Goal: Task Accomplishment & Management: Manage account settings

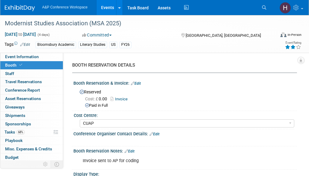
select select "CUAP"
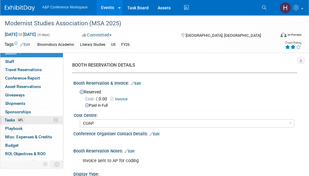
scroll to position [11, 0]
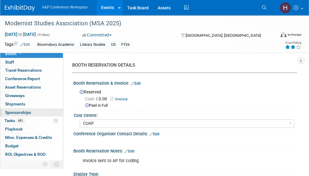
click at [38, 115] on link "0 Sponsorships 0" at bounding box center [31, 112] width 63 height 8
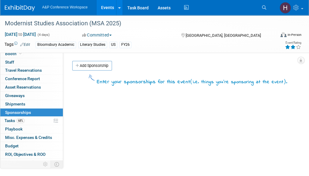
click at [38, 115] on link "0 Sponsorships 0" at bounding box center [31, 112] width 63 height 8
click at [31, 118] on link "68% Tasks 68%" at bounding box center [31, 120] width 63 height 8
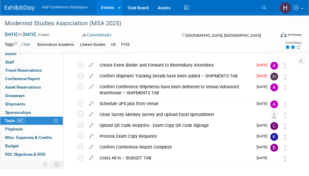
scroll to position [18, 0]
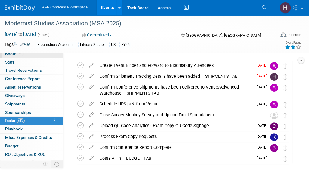
click at [26, 56] on link "Booth" at bounding box center [31, 54] width 63 height 8
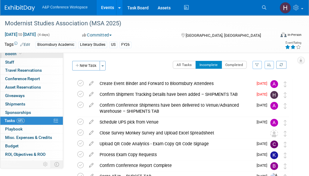
select select "CUAP"
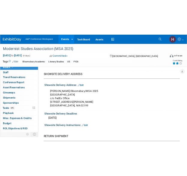
scroll to position [388, 0]
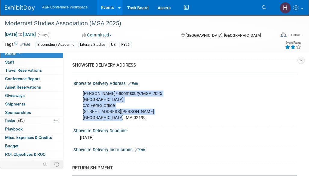
drag, startPoint x: 123, startPoint y: 117, endPoint x: 81, endPoint y: 92, distance: 49.4
click at [81, 92] on div "Ben Doyle/Bloomsbury/MSA 2025 Sheraton Boston Hotel c/o FedEx Office 39 Dalton …" at bounding box center [164, 105] width 172 height 36
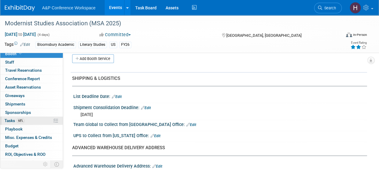
scroll to position [25, 0]
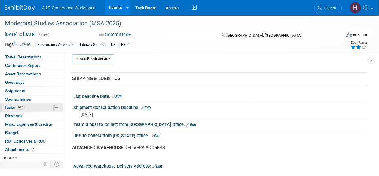
click at [24, 105] on span "68%" at bounding box center [21, 107] width 8 height 5
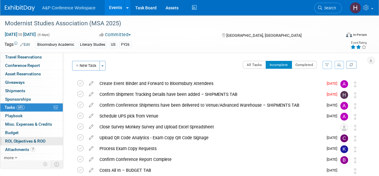
scroll to position [24, 0]
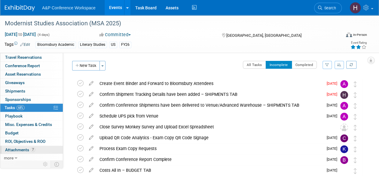
click at [38, 149] on link "7 Attachments 7" at bounding box center [31, 149] width 63 height 8
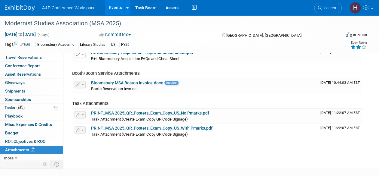
scroll to position [119, 0]
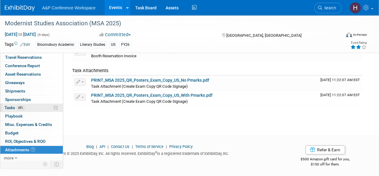
click at [33, 107] on link "68% Tasks 68%" at bounding box center [31, 107] width 63 height 8
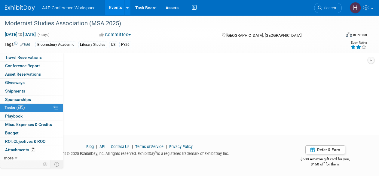
scroll to position [0, 0]
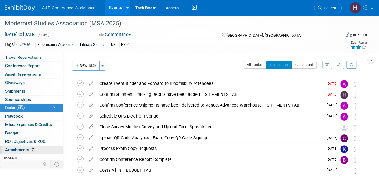
click at [25, 147] on span "Attachments 7" at bounding box center [20, 149] width 30 height 5
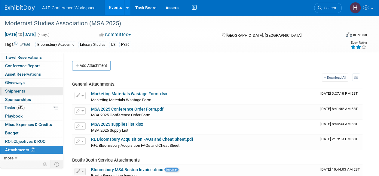
click at [21, 90] on span "Shipments 0" at bounding box center [15, 90] width 20 height 5
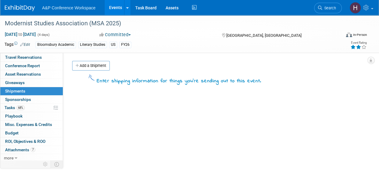
click at [105, 71] on div "Add a Shipment" at bounding box center [219, 66] width 296 height 11
click at [96, 64] on link "Add a Shipment" at bounding box center [91, 66] width 38 height 10
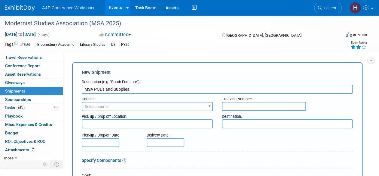
type input "MSA PODs and Supplies"
click at [156, 105] on span "Select courier" at bounding box center [147, 106] width 130 height 8
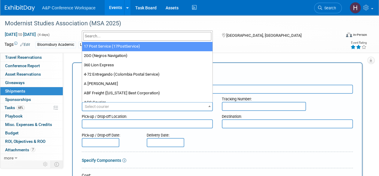
type input "i"
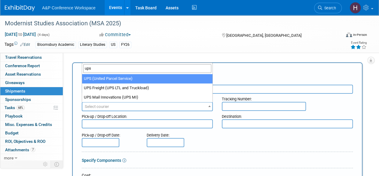
type input "ups"
select select "508"
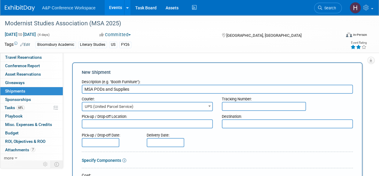
click at [242, 110] on input "text" at bounding box center [264, 106] width 84 height 9
paste input "1Z786Y0X0396492080"
drag, startPoint x: 233, startPoint y: 107, endPoint x: 199, endPoint y: 105, distance: 34.0
click at [199, 105] on div "Courier: 007EX 17 Post Service (17PostService) 2GO (Negros Navigation) 360 Lion…" at bounding box center [217, 101] width 280 height 17
click at [283, 107] on input "1Z786Y0X0396492080" at bounding box center [264, 106] width 84 height 9
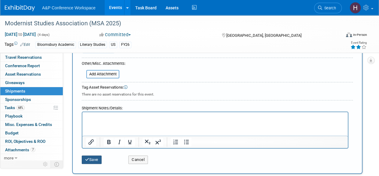
type input "1Z786Y0X0396492080"
click at [93, 155] on button "Save" at bounding box center [92, 159] width 20 height 8
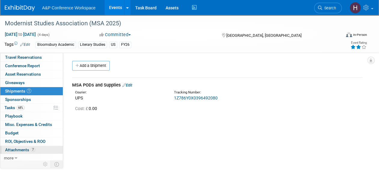
click at [27, 145] on link "7 Attachments 7" at bounding box center [31, 149] width 63 height 8
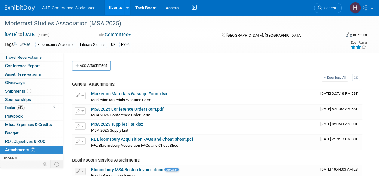
click at [94, 70] on div "Add Attachment Select file This is an invoice Upload Cancel Download All View P…" at bounding box center [217, 143] width 290 height 164
click at [90, 67] on button "Add Attachment" at bounding box center [91, 66] width 38 height 10
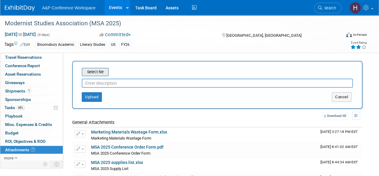
click at [94, 72] on input "file" at bounding box center [73, 71] width 72 height 7
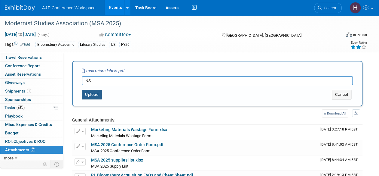
type input "N"
type input "MSA Return Labels"
click at [95, 96] on button "Upload" at bounding box center [92, 95] width 20 height 10
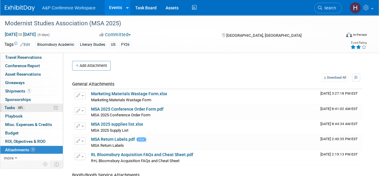
click at [23, 104] on link "68% Tasks 68%" at bounding box center [31, 107] width 63 height 8
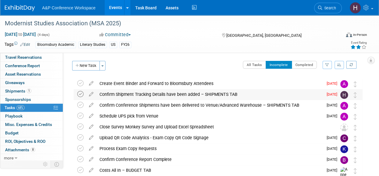
click at [79, 95] on icon at bounding box center [80, 94] width 6 height 6
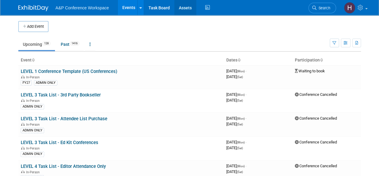
click at [179, 9] on link "Assets" at bounding box center [185, 7] width 22 height 15
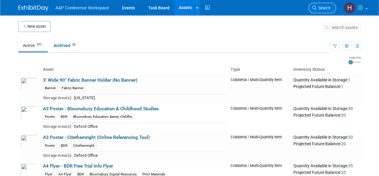
click at [317, 8] on span "Search" at bounding box center [323, 8] width 14 height 5
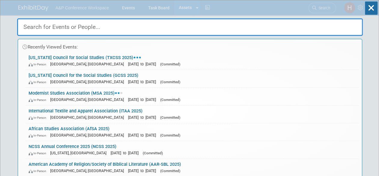
click at [222, 9] on div "Recently Viewed Events: Texas Council for Social Studies (TXCSS 2025) In-Person…" at bounding box center [190, 90] width 346 height 181
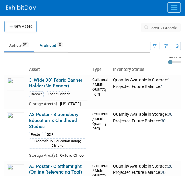
click at [170, 6] on button "Menu" at bounding box center [174, 7] width 13 height 10
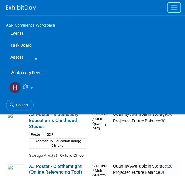
click at [173, 4] on button "Menu" at bounding box center [174, 7] width 13 height 10
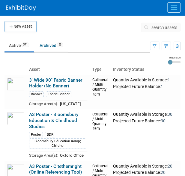
click at [154, 27] on span "search assets" at bounding box center [165, 27] width 26 height 5
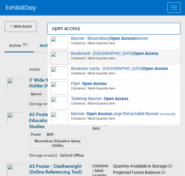
click at [138, 58] on span "Collateral / Multi-Quantity Item" at bounding box center [115, 58] width 125 height 4
type input "Bookmark - Bloomsbury Open Access"
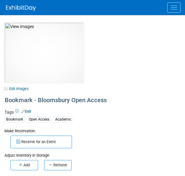
select select "[GEOGRAPHIC_DATA], [US_STATE]"
select select "A&P"
select select "Michelle Kelly"
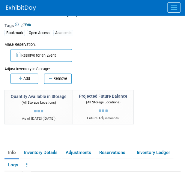
scroll to position [85, 0]
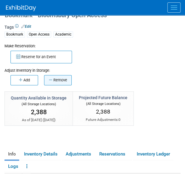
click at [51, 77] on button "Remove" at bounding box center [58, 80] width 28 height 10
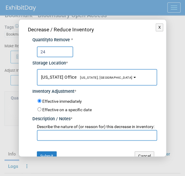
click at [54, 140] on input "text" at bounding box center [97, 135] width 121 height 11
drag, startPoint x: 52, startPoint y: 50, endPoint x: 27, endPoint y: 47, distance: 25.1
click at [27, 47] on div "Decrease / Reduce Inventory Quantity to Remove * 24 Storage Location * New York…" at bounding box center [93, 93] width 148 height 147
type input "20"
click at [52, 140] on input "text" at bounding box center [97, 135] width 121 height 11
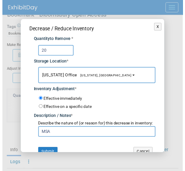
scroll to position [16, 0]
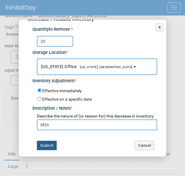
type input "MSA"
click at [47, 143] on button "Submit" at bounding box center [47, 145] width 20 height 10
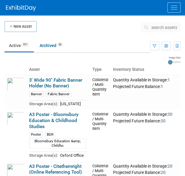
click at [155, 27] on span "search assets" at bounding box center [165, 27] width 26 height 5
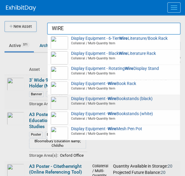
click at [101, 99] on span "Display Equipment - Wire Bookstands (black) Collateral / Multi-Quantity Item" at bounding box center [114, 101] width 127 height 10
type input "Display Equipment - Wire Bookstands (black)"
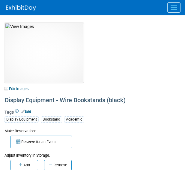
select select "[GEOGRAPHIC_DATA], [US_STATE]"
select select "A&P"
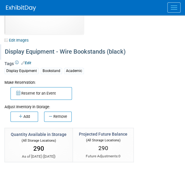
scroll to position [49, 0]
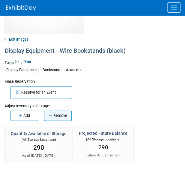
click at [58, 113] on button "Remove" at bounding box center [58, 115] width 28 height 10
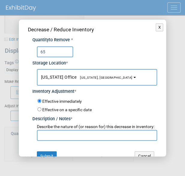
type input "65"
click at [56, 138] on input "text" at bounding box center [97, 135] width 121 height 11
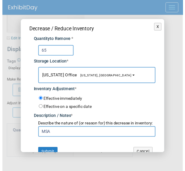
scroll to position [16, 0]
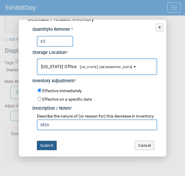
type input "MSA"
click at [43, 146] on button "Submit" at bounding box center [47, 145] width 20 height 10
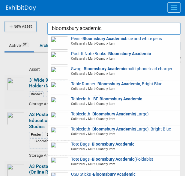
scroll to position [160, 0]
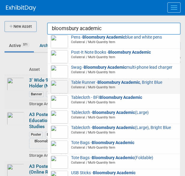
click at [81, 85] on span "Collateral / Multi-Quantity Item" at bounding box center [115, 87] width 125 height 4
type input "Table Runner - Bloomsbury Academic, Bright Blue"
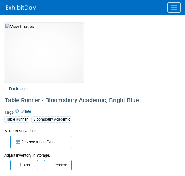
select select "[US_STATE]"
select select "A&P"
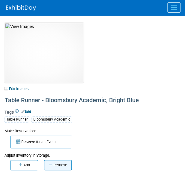
click at [58, 162] on button "Remove" at bounding box center [58, 165] width 28 height 10
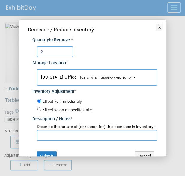
type input "2"
click at [71, 139] on input "text" at bounding box center [97, 135] width 121 height 11
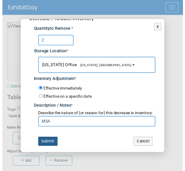
scroll to position [14, 0]
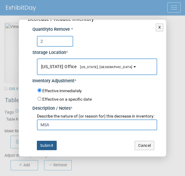
type input "MSA"
click at [46, 143] on button "Submit" at bounding box center [47, 145] width 20 height 10
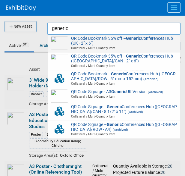
click at [136, 36] on strong "Generic" at bounding box center [133, 38] width 15 height 5
type input "QR Code Bookmark 35% off – Generic Conferences Hub ([GEOGRAPHIC_DATA] - 2" x 6")"
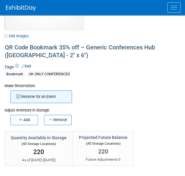
scroll to position [53, 0]
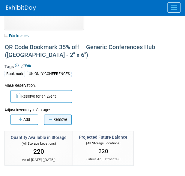
click at [54, 116] on button "Remove" at bounding box center [58, 119] width 28 height 10
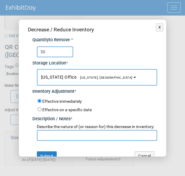
type input "50"
drag, startPoint x: 49, startPoint y: 134, endPoint x: 44, endPoint y: 139, distance: 7.0
click at [44, 139] on input "text" at bounding box center [97, 135] width 121 height 11
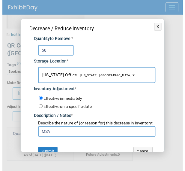
scroll to position [16, 0]
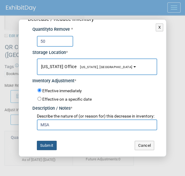
type input "MSA"
click at [40, 145] on button "Submit" at bounding box center [47, 145] width 20 height 10
